Goal: Navigation & Orientation: Find specific page/section

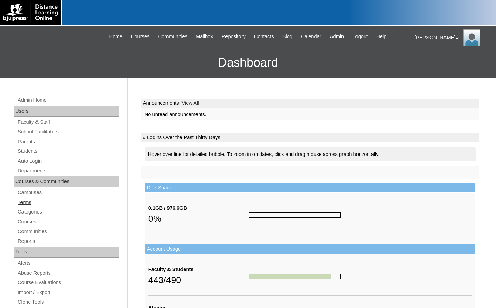
click at [28, 202] on link "Terms" at bounding box center [68, 202] width 102 height 9
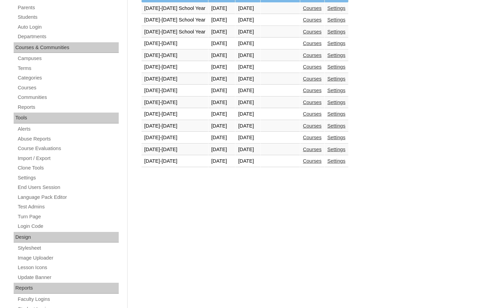
scroll to position [136, 0]
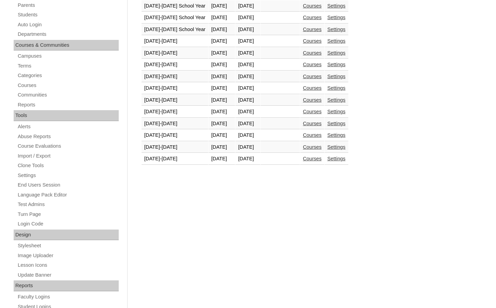
click at [321, 160] on link "Courses" at bounding box center [312, 158] width 19 height 5
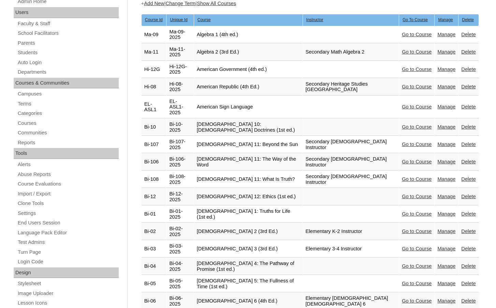
scroll to position [102, 0]
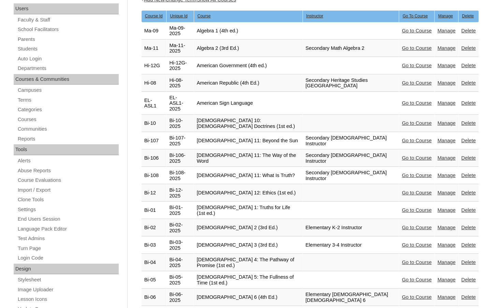
click at [402, 207] on link "Go to Course" at bounding box center [417, 209] width 30 height 5
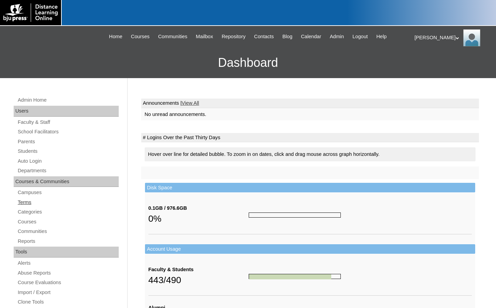
click at [29, 201] on link "Terms" at bounding box center [68, 202] width 102 height 9
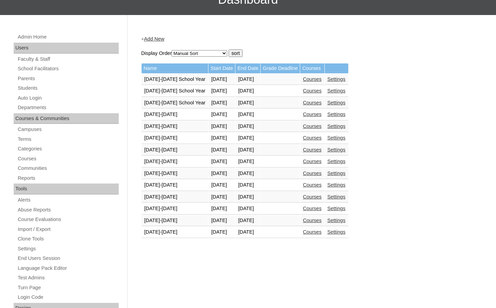
scroll to position [68, 0]
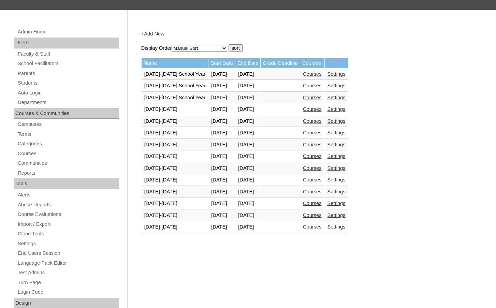
click at [312, 226] on link "Courses" at bounding box center [312, 226] width 19 height 5
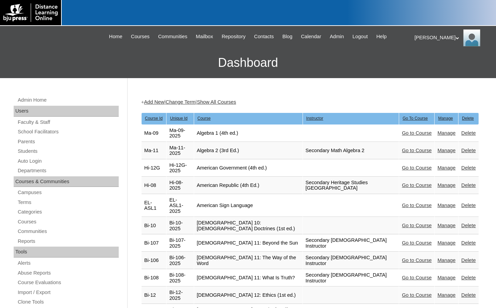
click at [402, 184] on link "Go to Course" at bounding box center [417, 184] width 30 height 5
